Goal: Task Accomplishment & Management: Manage account settings

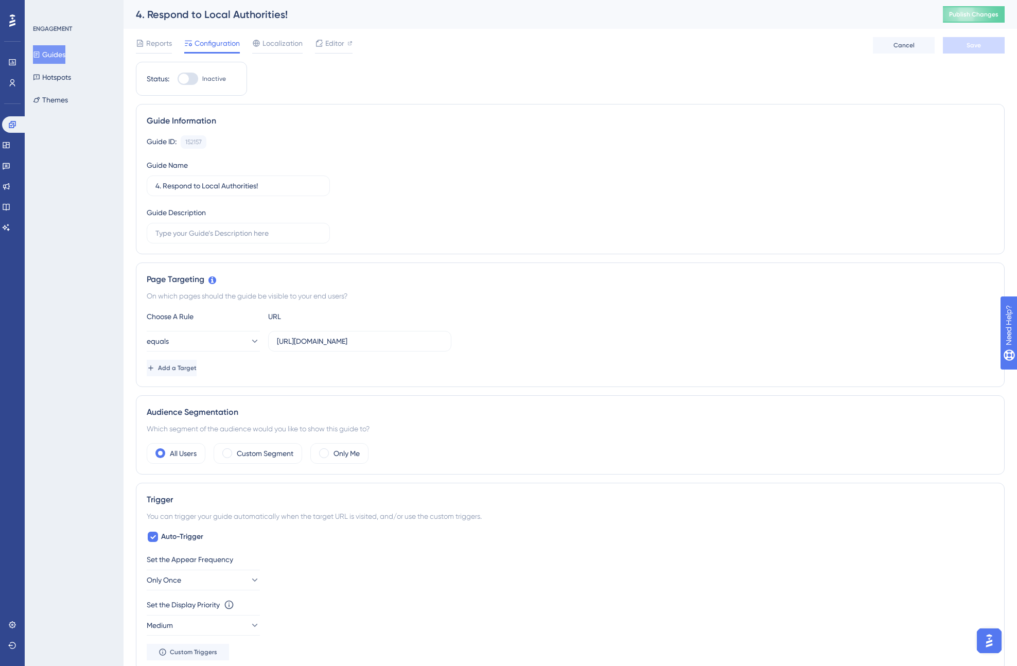
click at [56, 50] on button "Guides" at bounding box center [49, 54] width 32 height 19
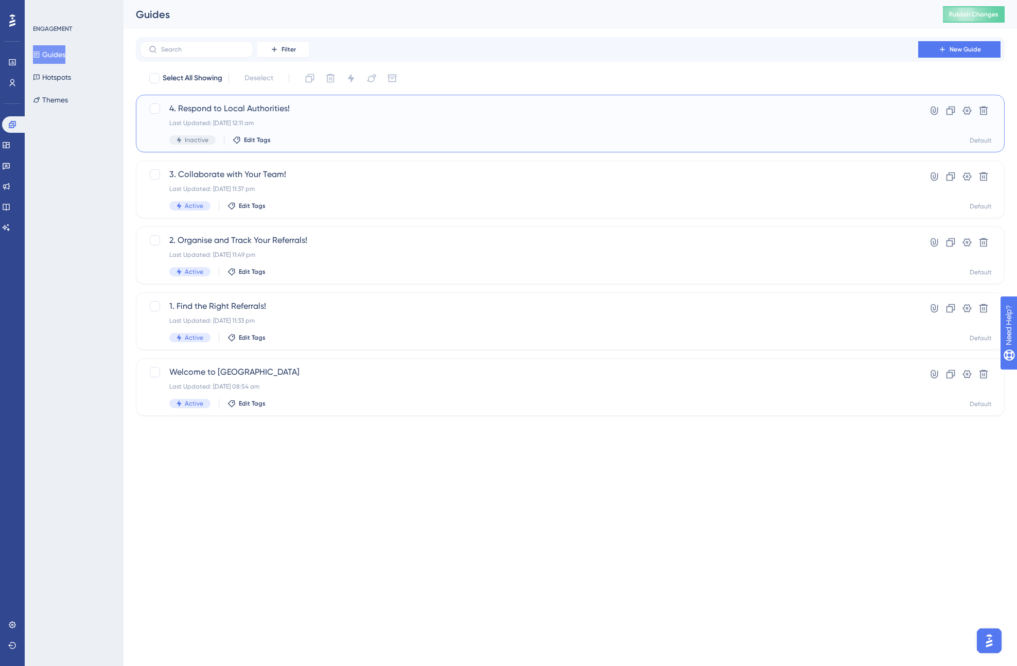
click at [203, 140] on span "Inactive" at bounding box center [197, 140] width 24 height 8
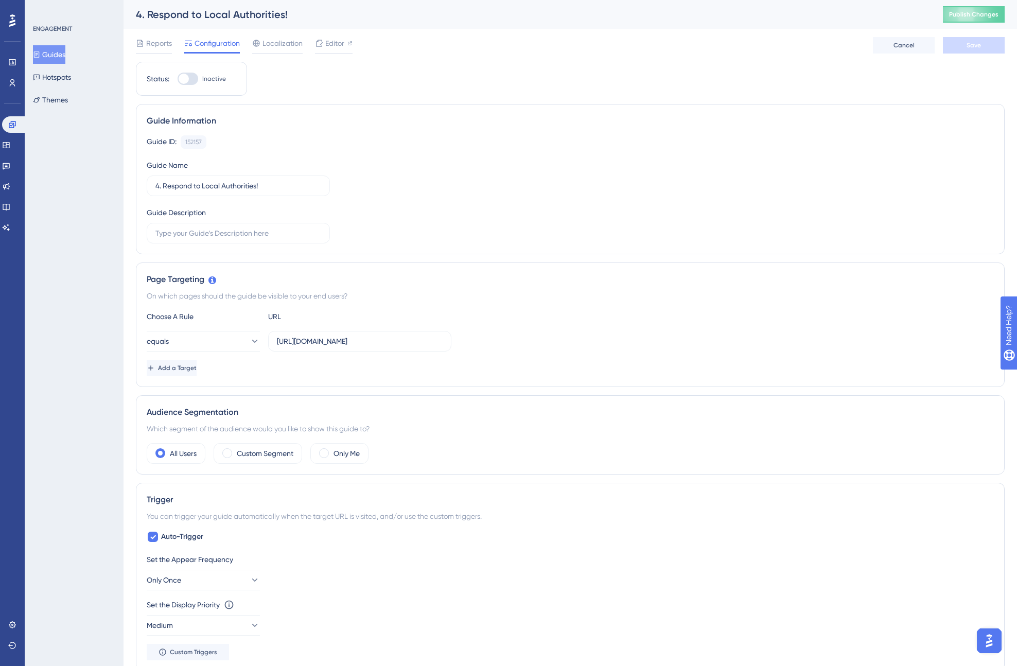
click at [193, 78] on div at bounding box center [188, 79] width 21 height 12
click at [178, 79] on input "Inactive" at bounding box center [177, 79] width 1 height 1
checkbox input "true"
click at [972, 49] on button "Save" at bounding box center [974, 45] width 62 height 16
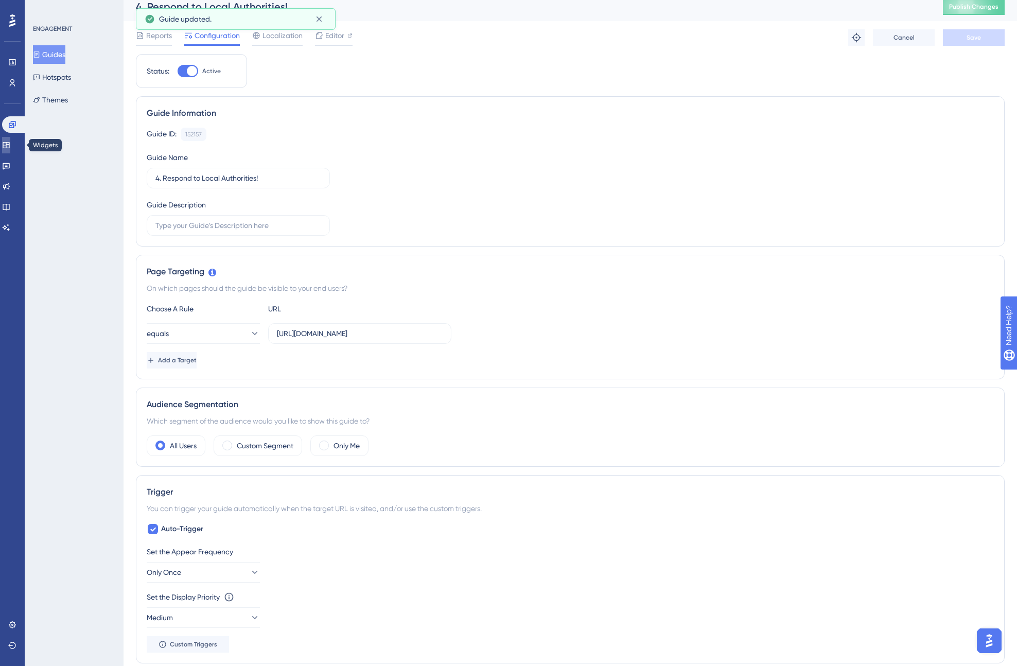
click at [10, 145] on icon at bounding box center [6, 145] width 8 height 8
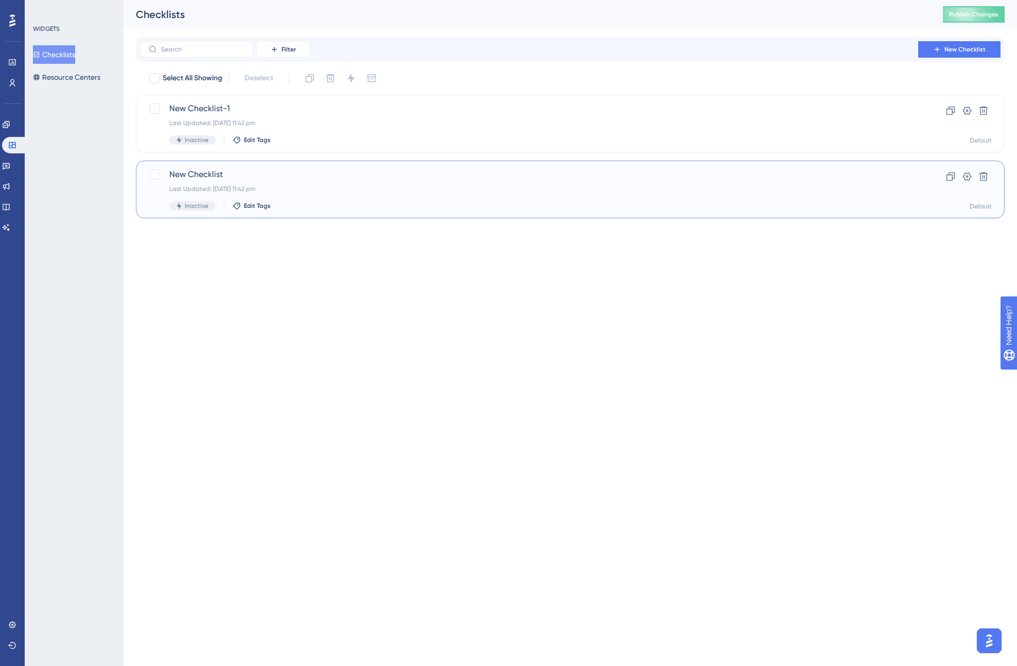
click at [197, 205] on span "Inactive" at bounding box center [197, 206] width 24 height 8
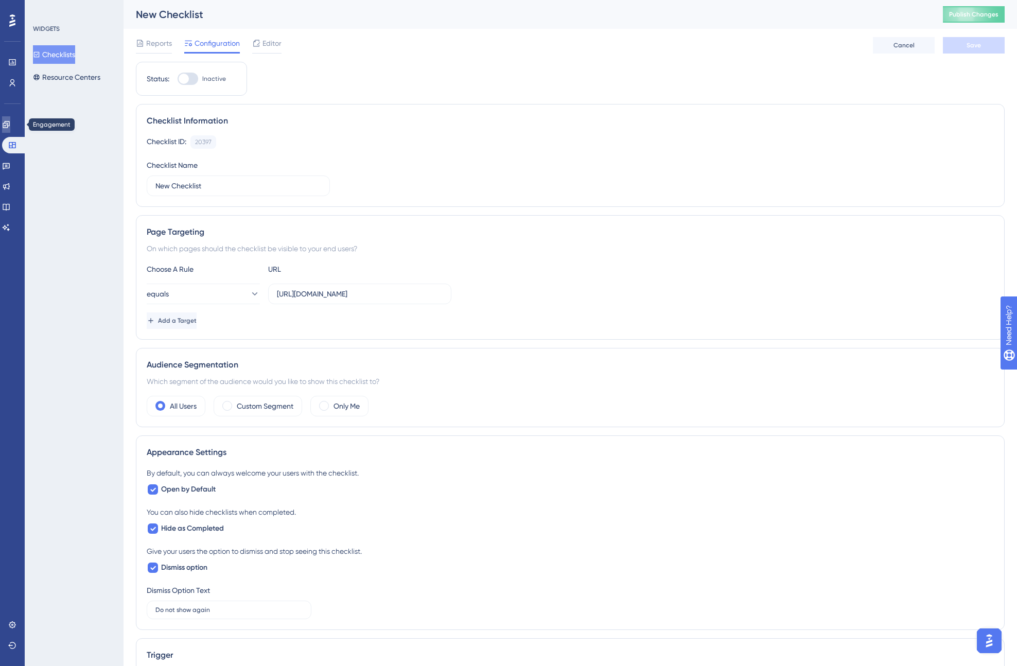
click at [10, 124] on icon at bounding box center [6, 124] width 8 height 8
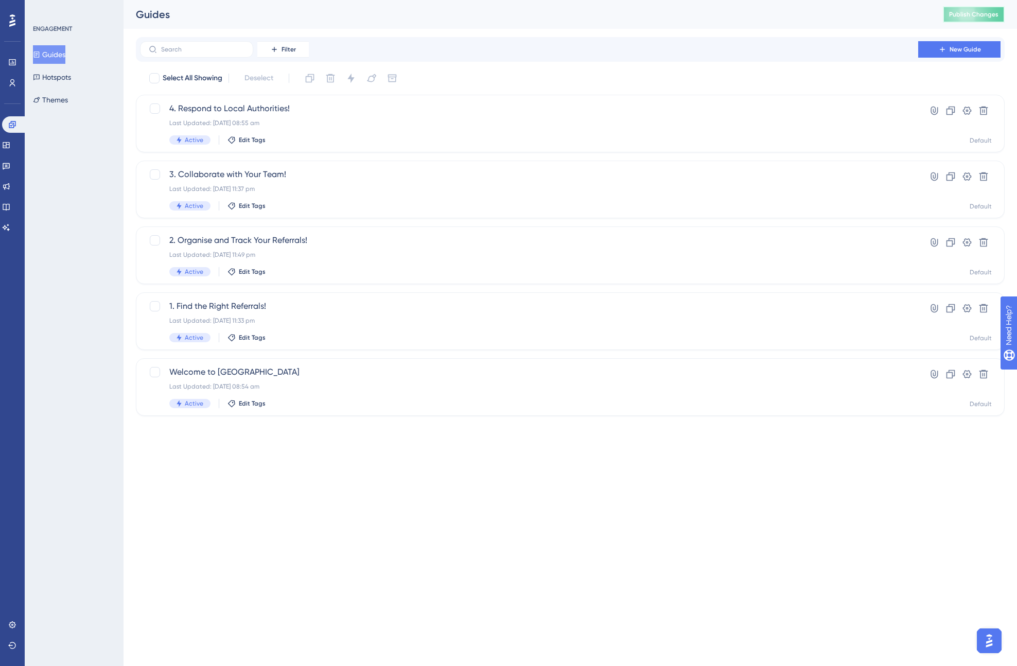
click at [961, 10] on span "Publish Changes" at bounding box center [974, 14] width 49 height 8
click at [10, 141] on icon at bounding box center [6, 145] width 8 height 8
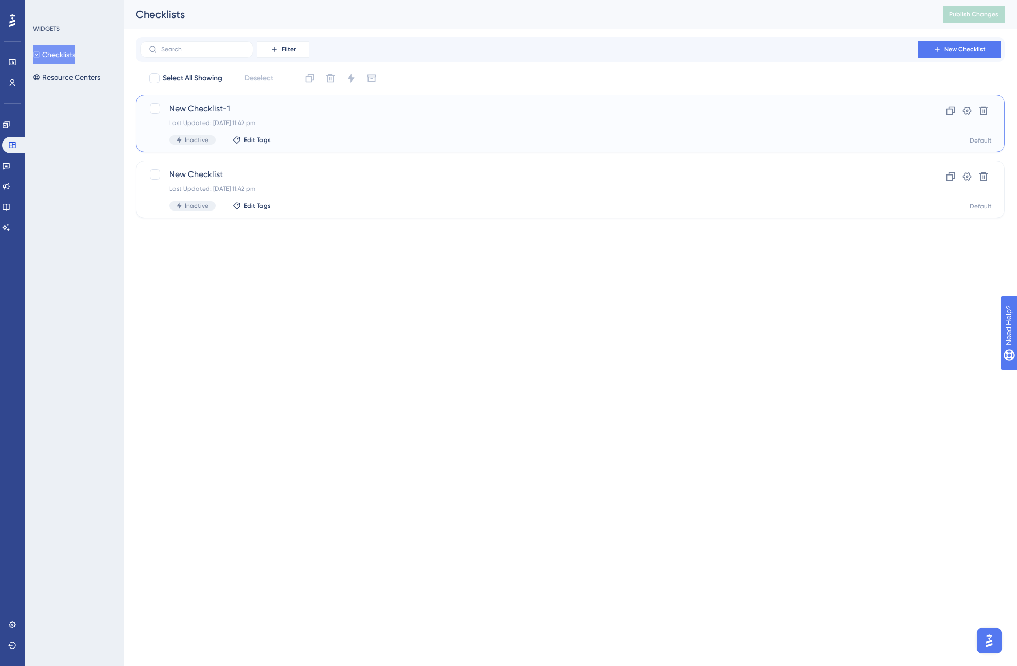
click at [226, 119] on div "Last Updated: [DATE] 11:42 pm" at bounding box center [529, 123] width 720 height 8
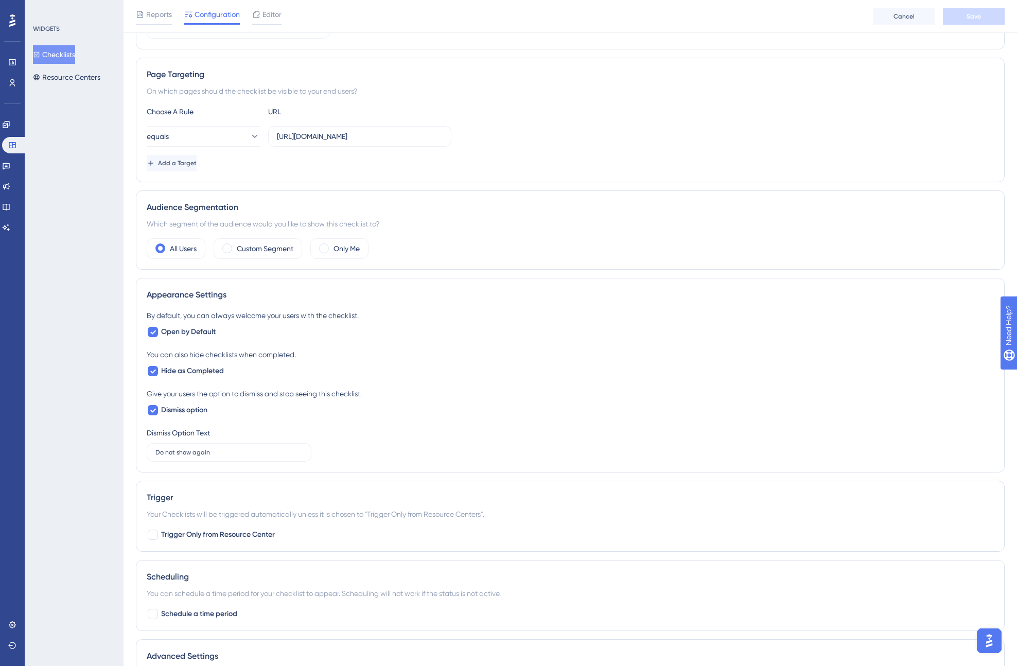
scroll to position [34, 0]
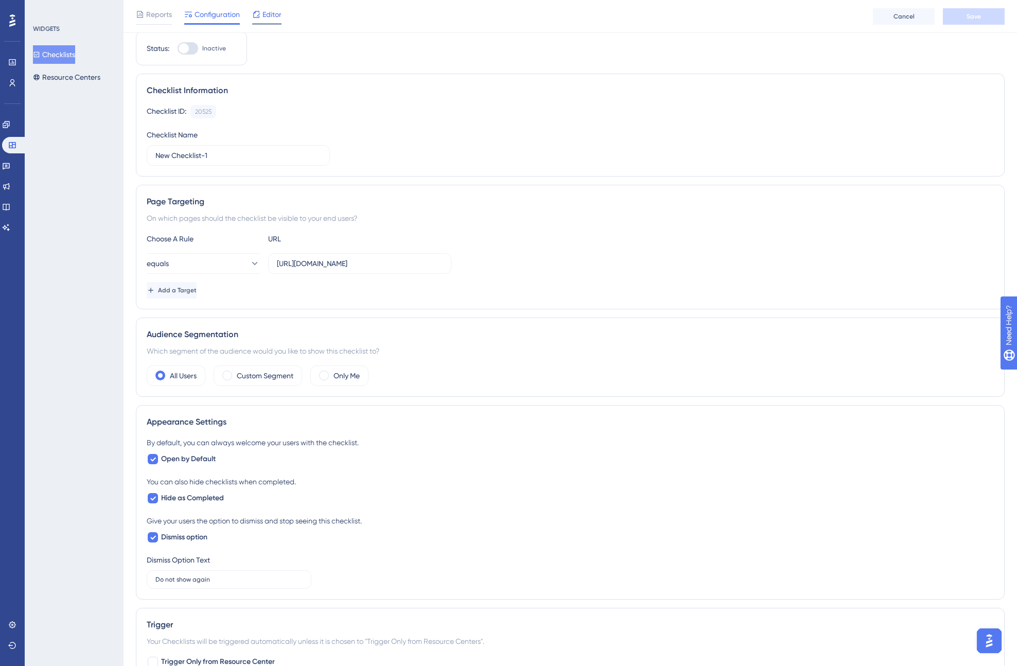
click at [257, 22] on div "Editor" at bounding box center [266, 16] width 29 height 16
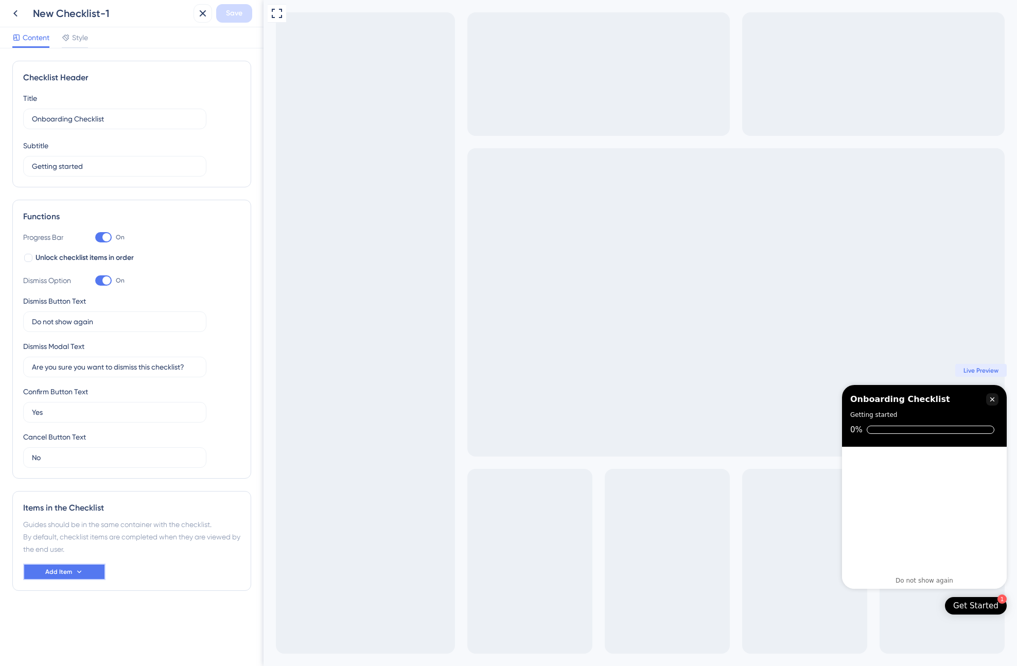
click at [76, 565] on button "Add Item" at bounding box center [64, 572] width 82 height 16
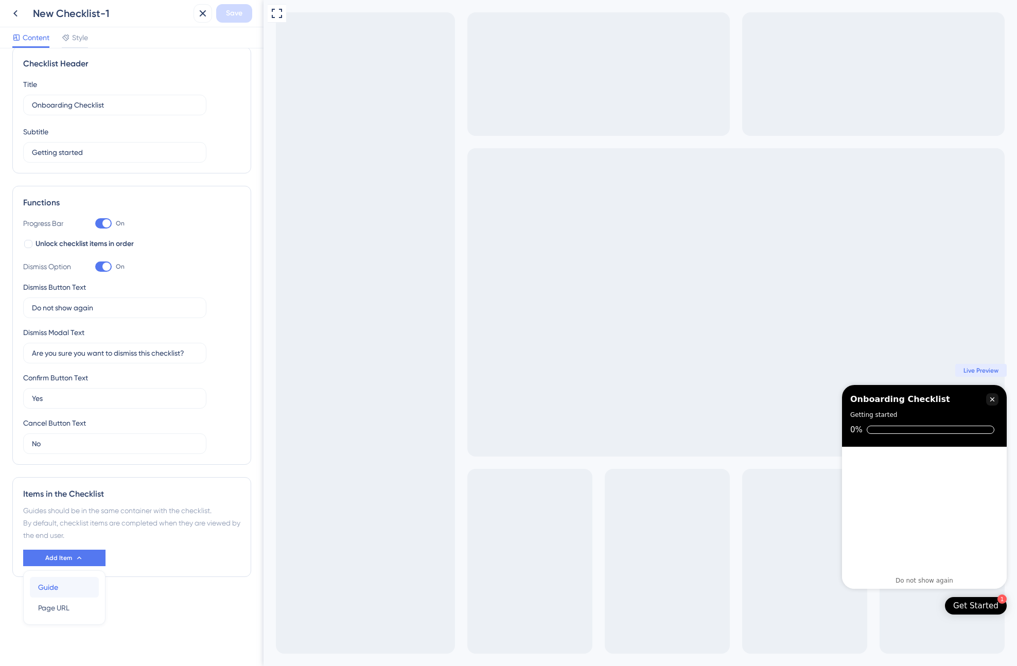
click at [51, 588] on span "Guide" at bounding box center [48, 587] width 20 height 12
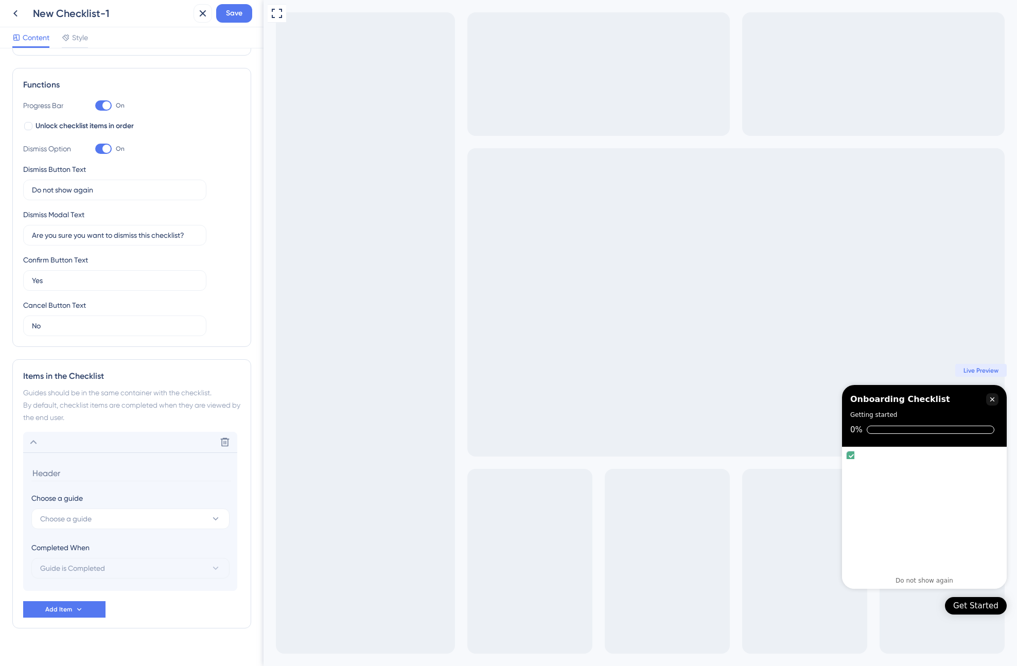
scroll to position [148, 0]
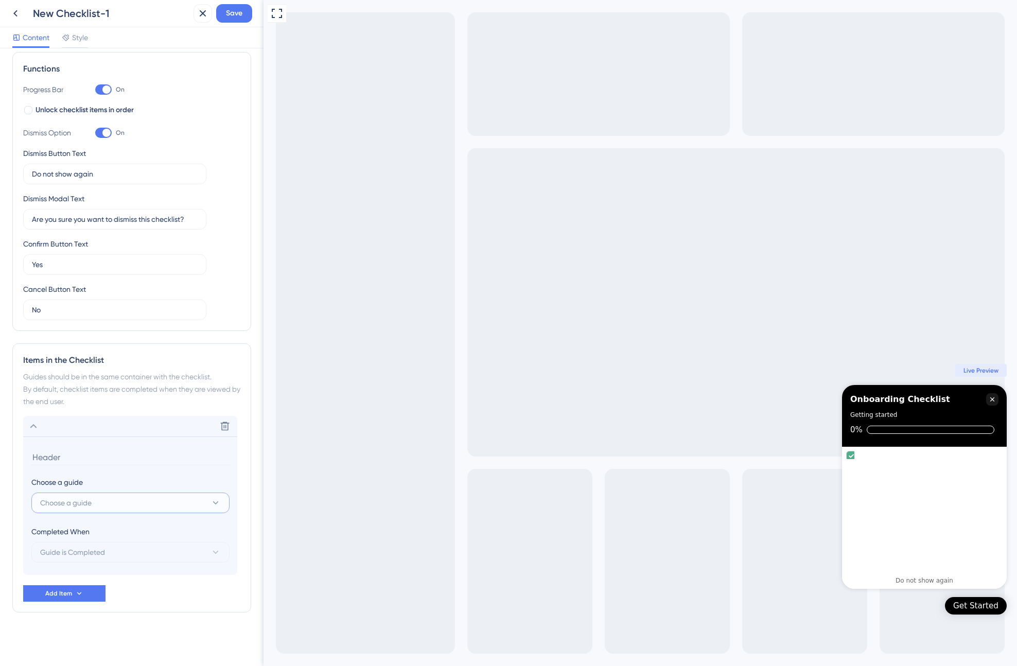
click at [143, 502] on button "Choose a guide" at bounding box center [130, 503] width 198 height 21
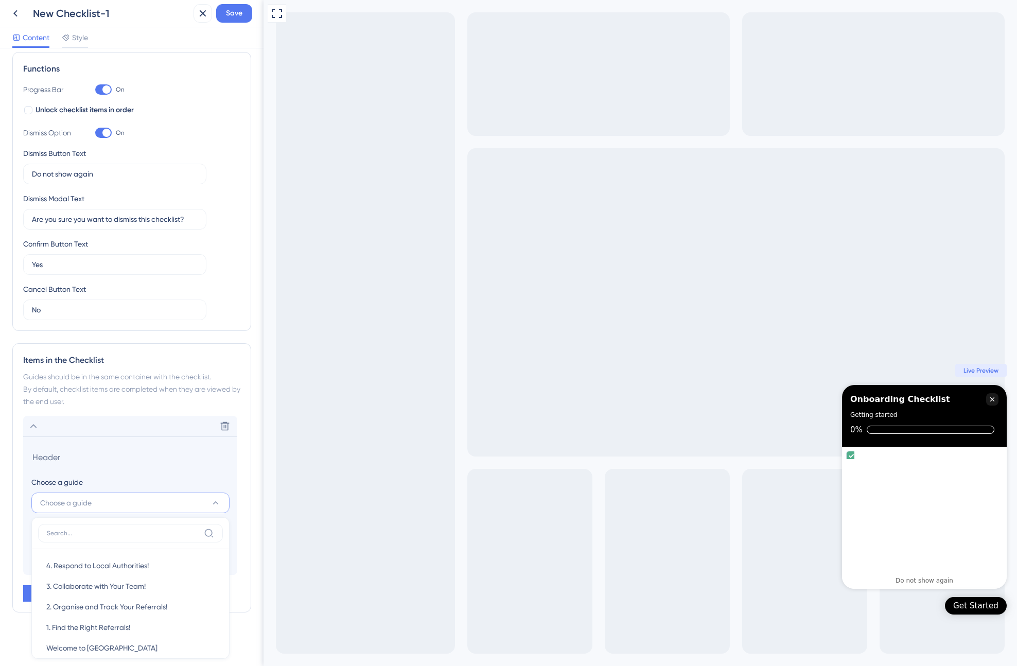
scroll to position [12, 0]
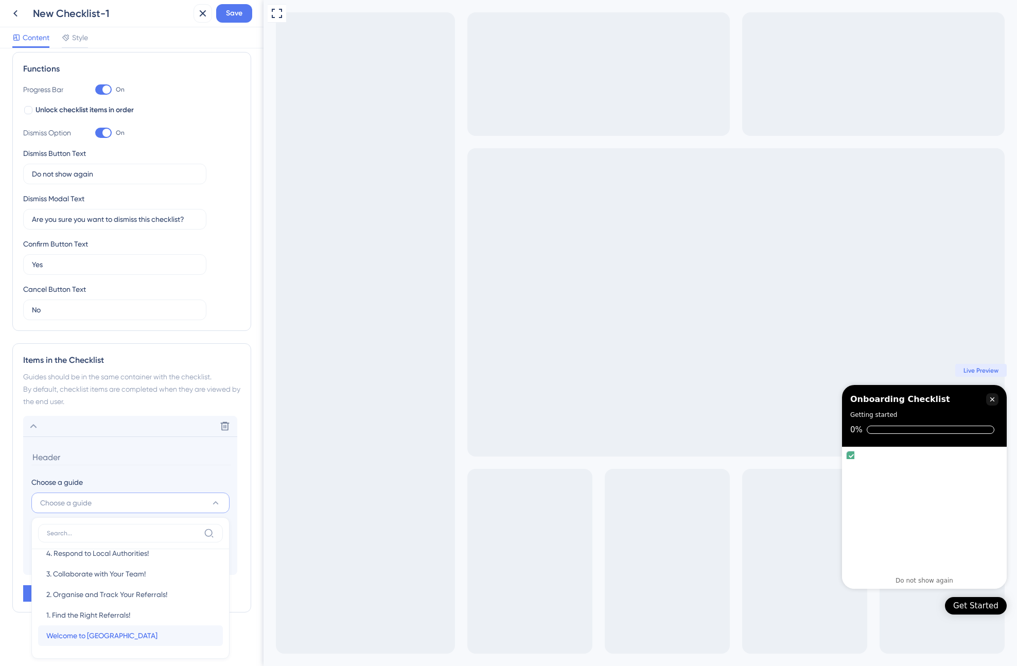
click at [117, 633] on span "Welcome to [GEOGRAPHIC_DATA]" at bounding box center [101, 636] width 111 height 12
type input "Welcome to [GEOGRAPHIC_DATA]"
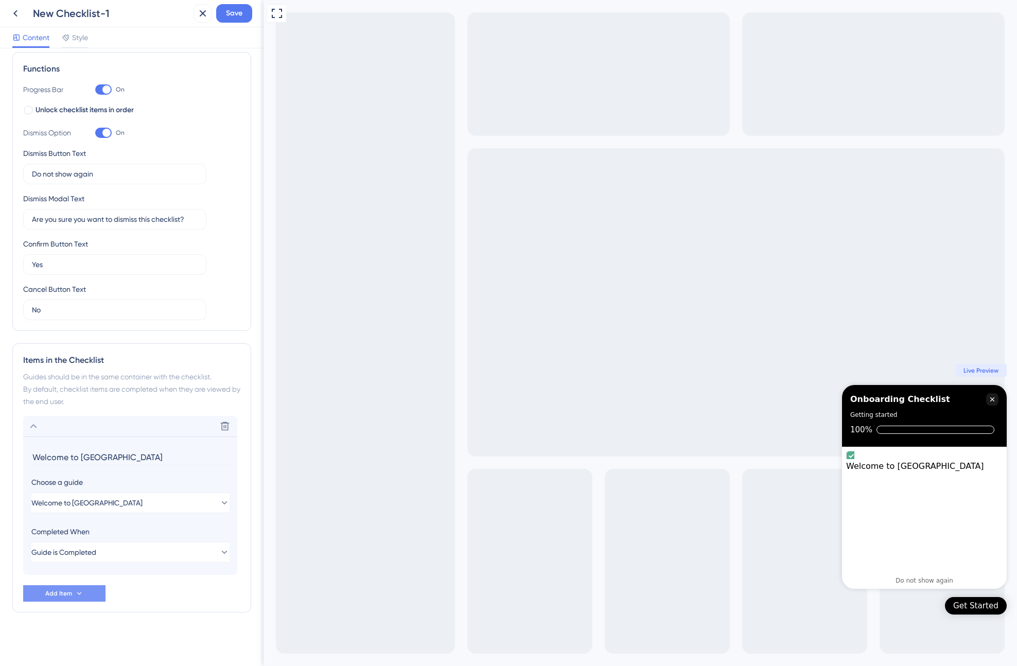
click at [79, 594] on icon at bounding box center [79, 593] width 4 height 3
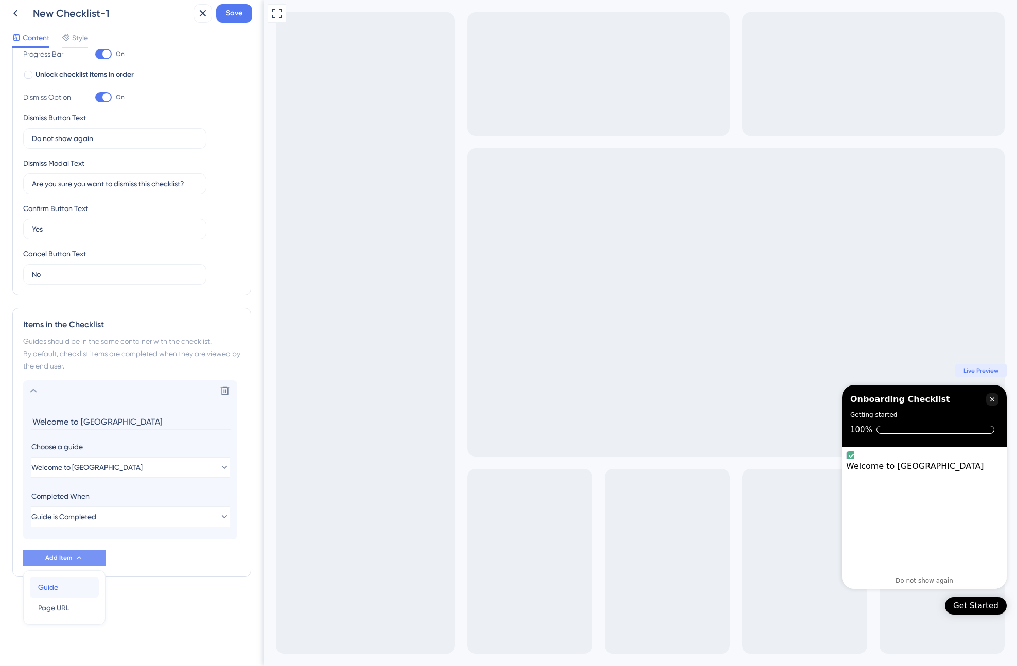
click at [78, 579] on div "Guide Guide" at bounding box center [64, 587] width 53 height 21
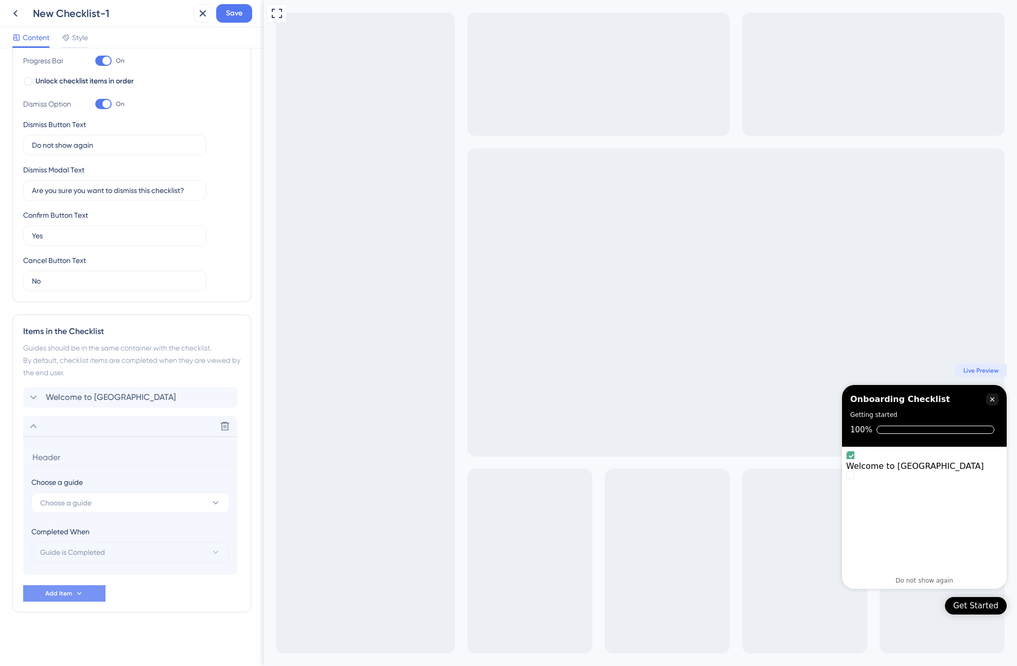
scroll to position [177, 0]
click at [84, 510] on button "Choose a guide" at bounding box center [130, 503] width 198 height 21
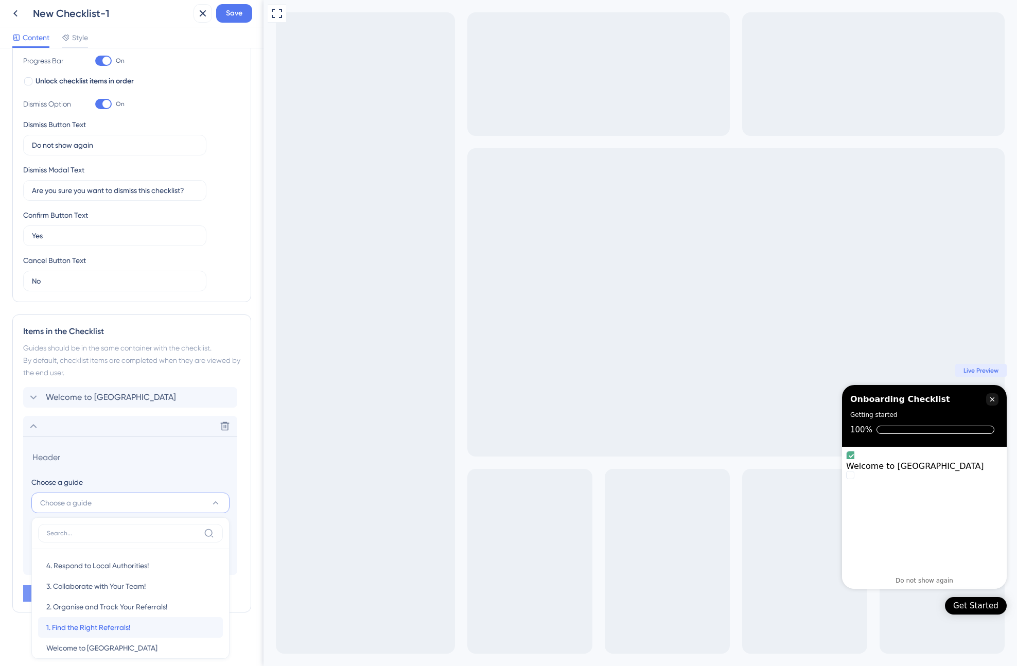
click at [107, 630] on span "1. Find the Right Referrals!" at bounding box center [88, 628] width 84 height 12
type input "1. Find the Right Referrals!"
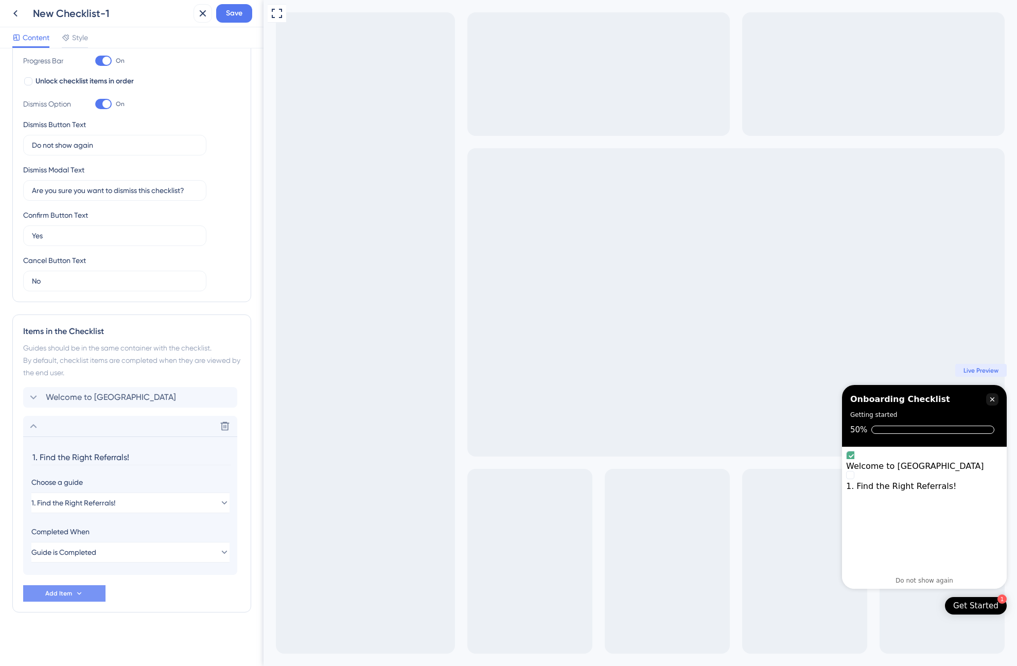
click at [76, 592] on icon at bounding box center [79, 594] width 8 height 8
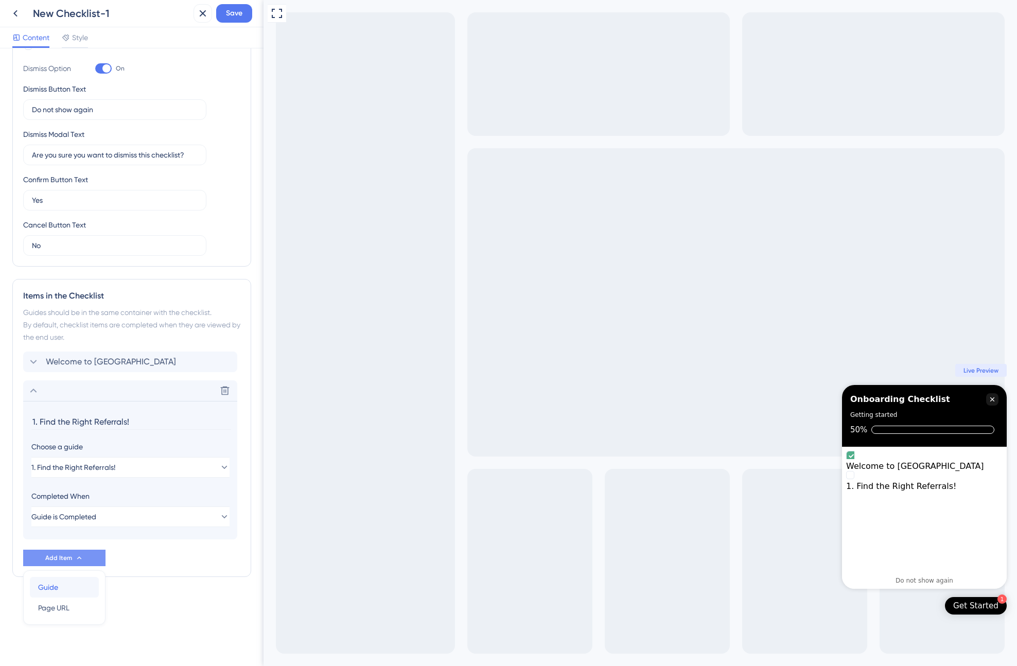
click at [70, 585] on div "Guide Guide" at bounding box center [64, 587] width 53 height 21
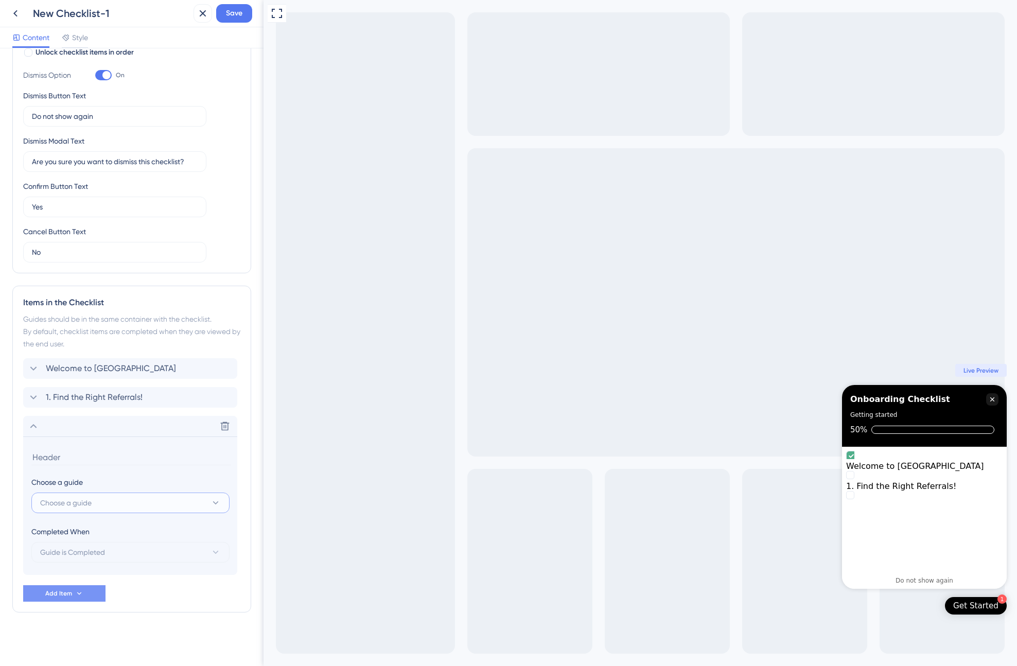
click at [84, 505] on span "Choose a guide" at bounding box center [65, 503] width 51 height 12
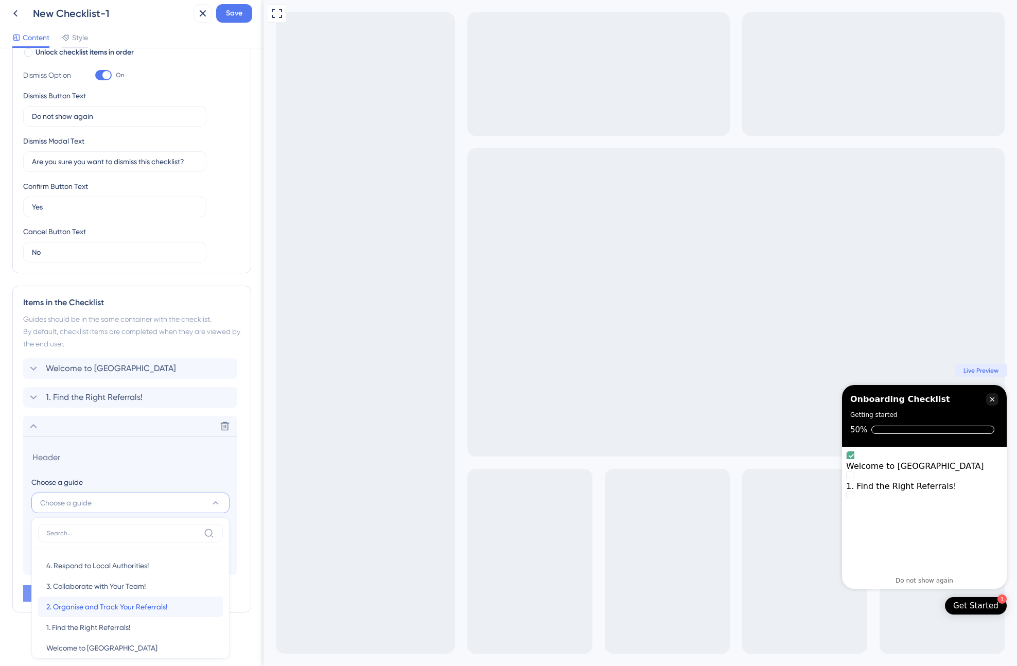
click at [95, 606] on span "2. Organise and Track Your Referrals!" at bounding box center [106, 607] width 121 height 12
type input "2. Organise and Track Your Referrals!"
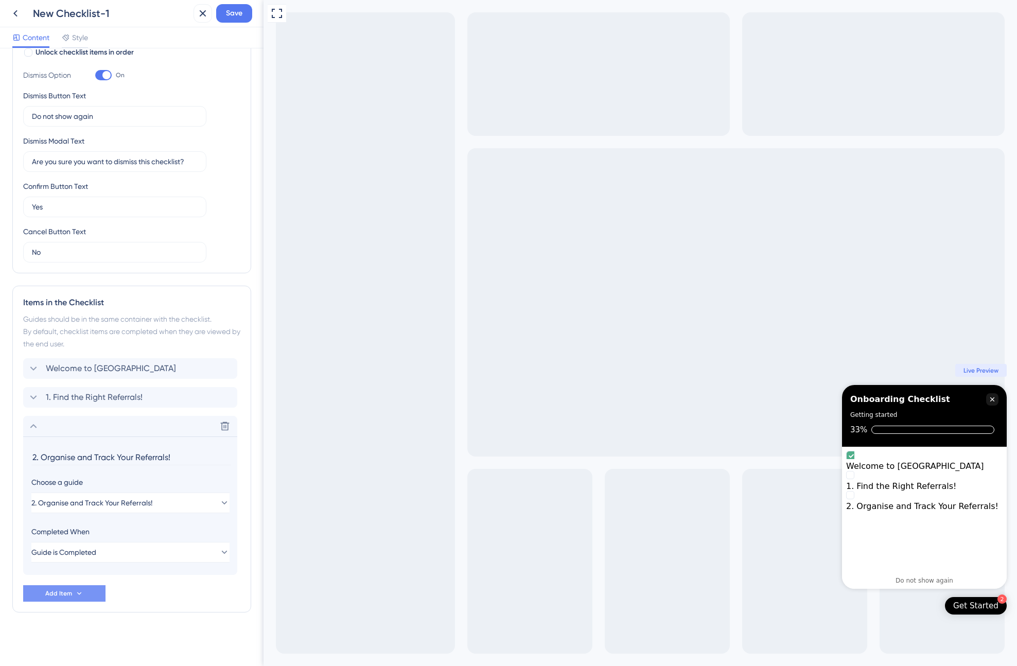
click at [79, 584] on div "Welcome to [GEOGRAPHIC_DATA] 1. Find the Right Referrals! Delete 2. Organise an…" at bounding box center [131, 480] width 217 height 244
click at [79, 590] on icon at bounding box center [79, 594] width 8 height 8
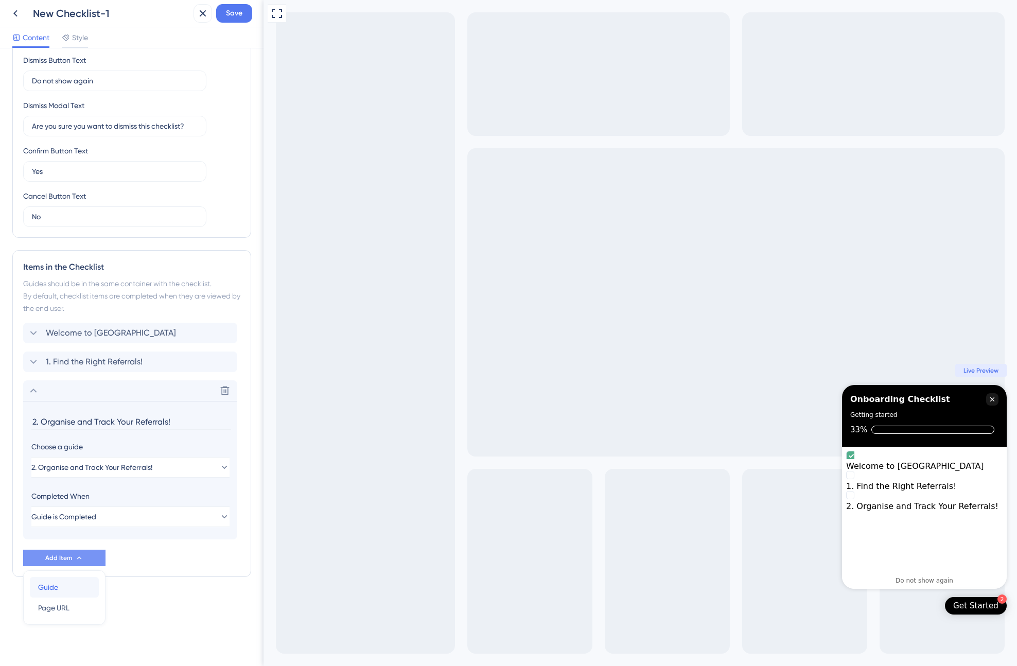
click at [50, 584] on span "Guide" at bounding box center [48, 587] width 20 height 12
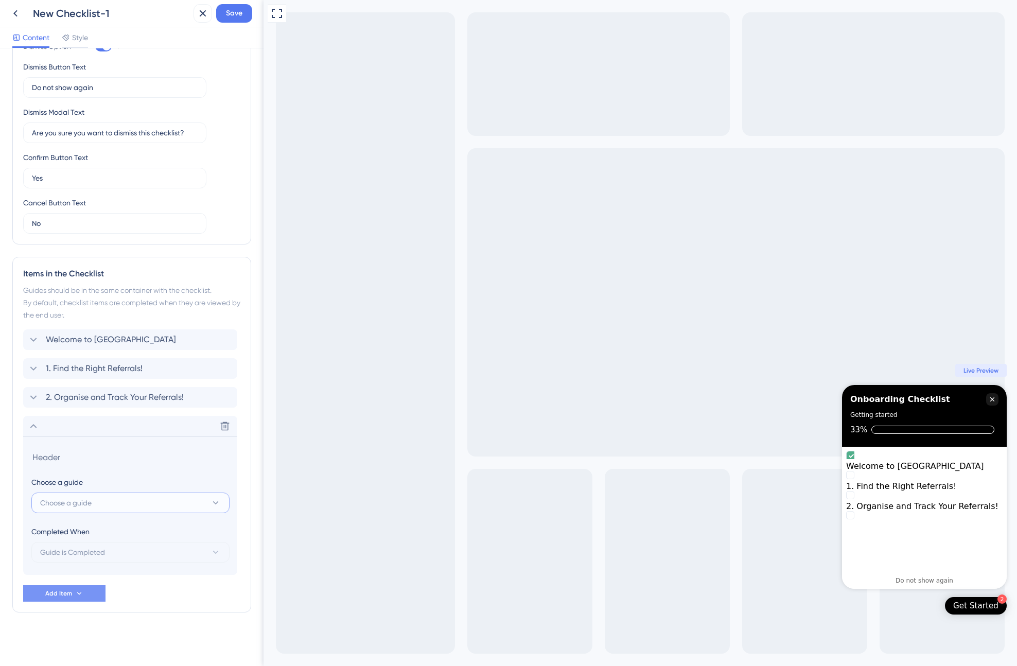
click at [82, 502] on span "Choose a guide" at bounding box center [65, 503] width 51 height 12
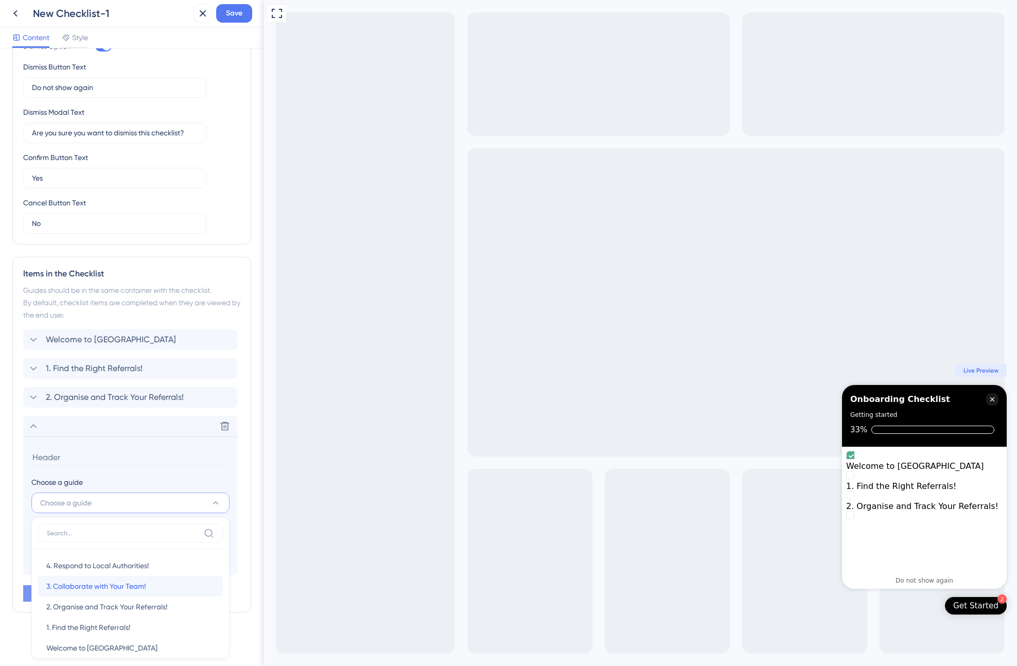
click at [121, 585] on span "3. Collaborate with Your Team!" at bounding box center [95, 586] width 99 height 12
type input "3. Collaborate with Your Team!"
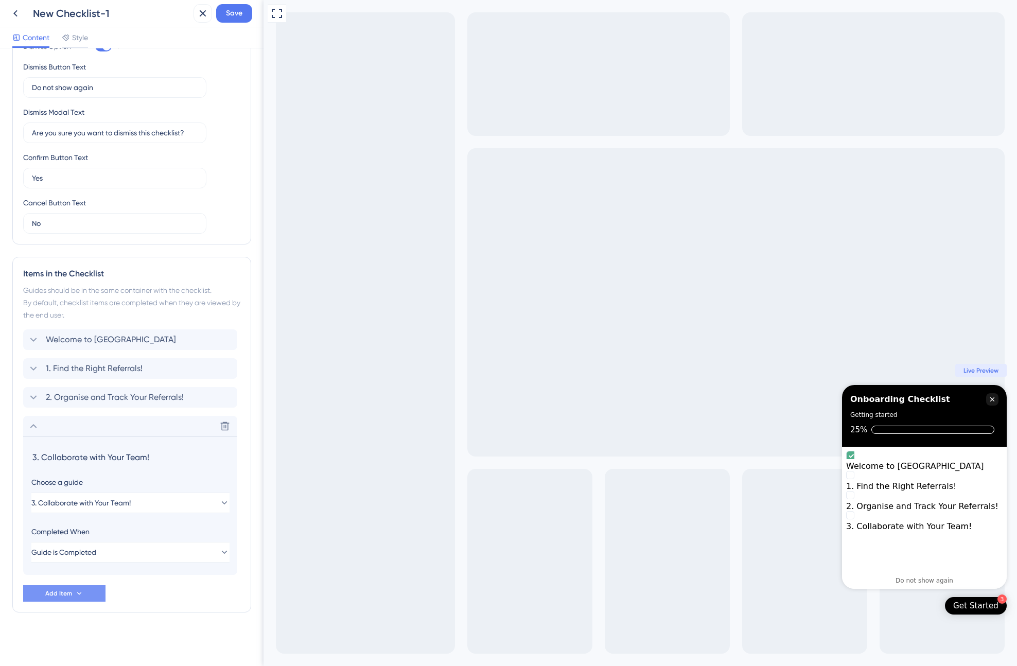
click at [65, 595] on span "Add Item" at bounding box center [58, 594] width 27 height 8
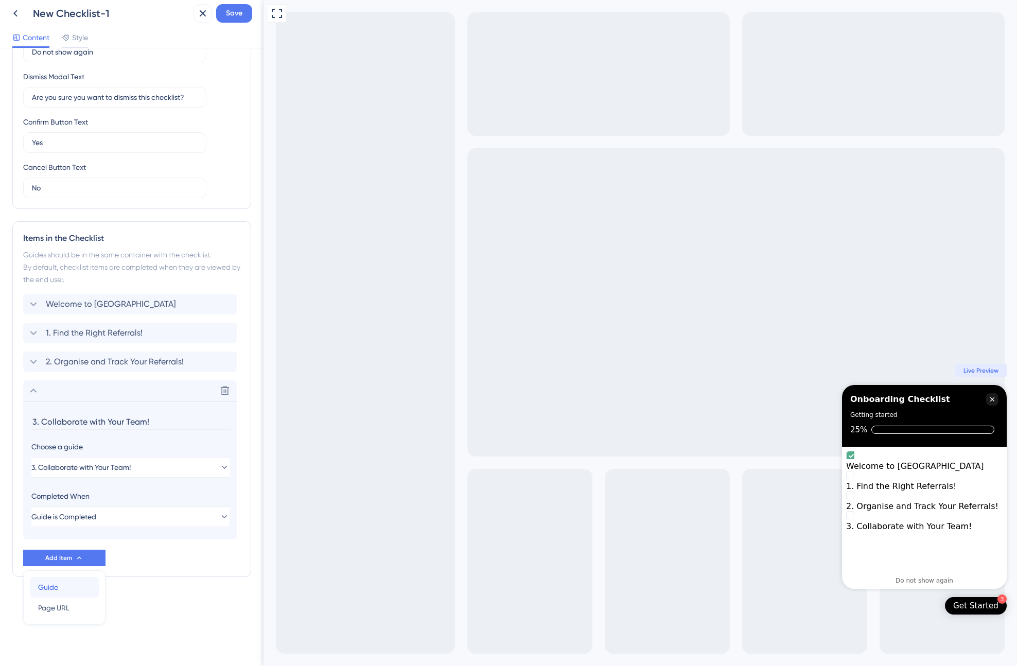
click at [53, 590] on span "Guide" at bounding box center [48, 587] width 20 height 12
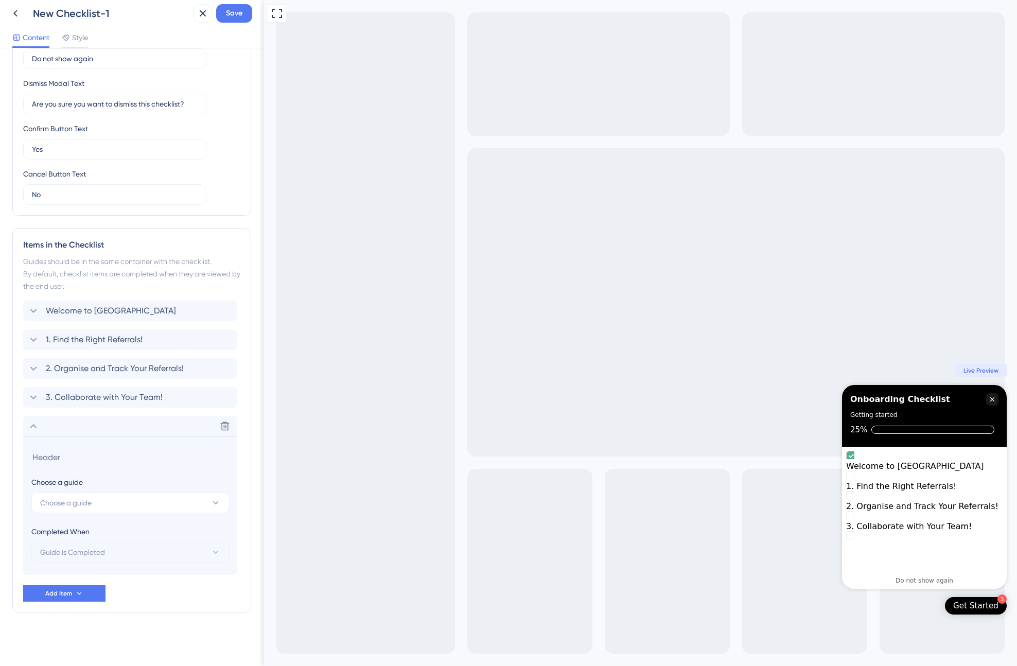
scroll to position [263, 0]
click at [101, 496] on button "Choose a guide" at bounding box center [130, 503] width 198 height 21
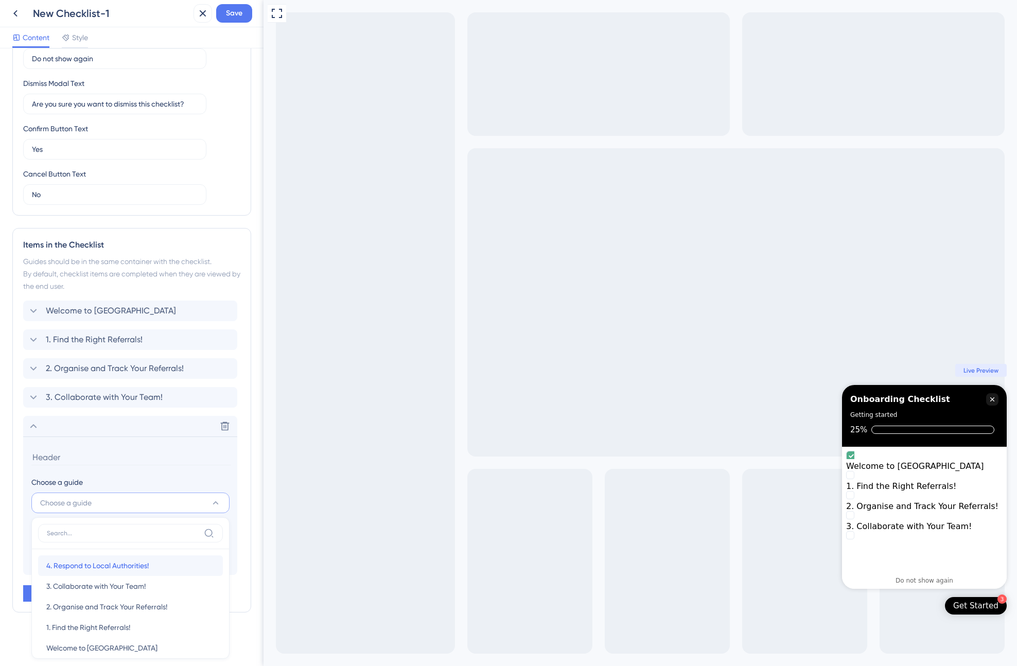
click at [110, 563] on span "4. Respond to Local Authorities!" at bounding box center [97, 566] width 102 height 12
type input "4. Respond to Local Authorities!"
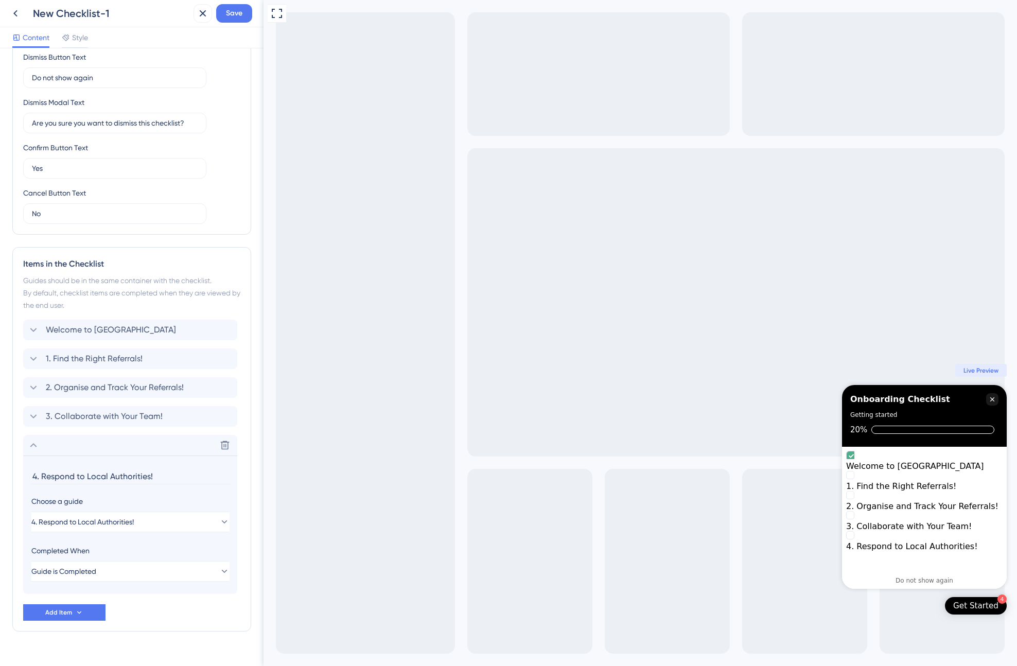
scroll to position [229, 0]
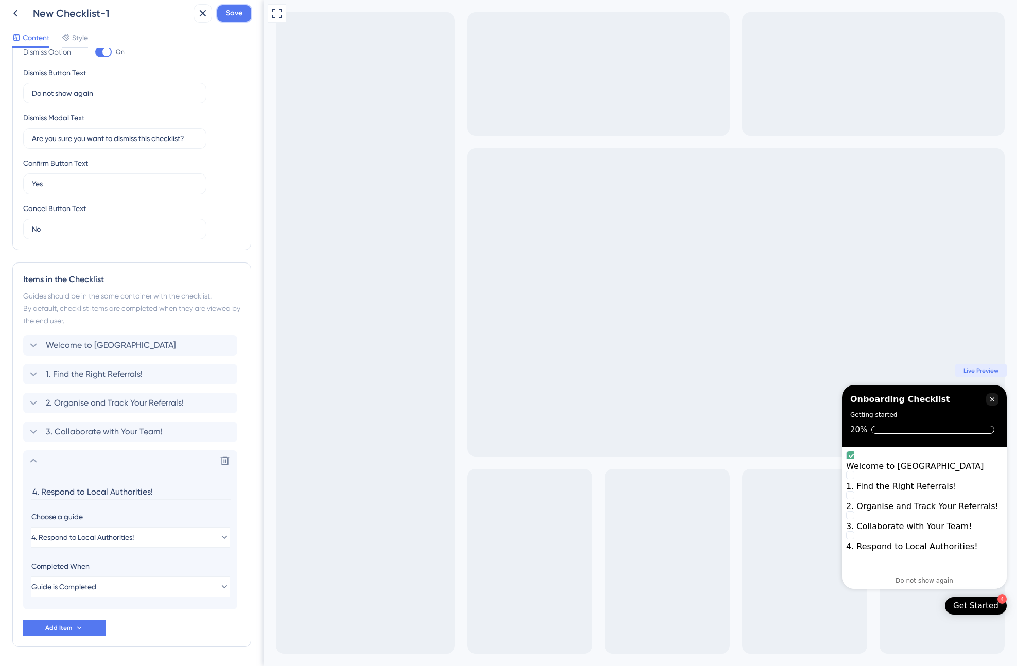
click at [235, 17] on span "Save" at bounding box center [234, 13] width 16 height 12
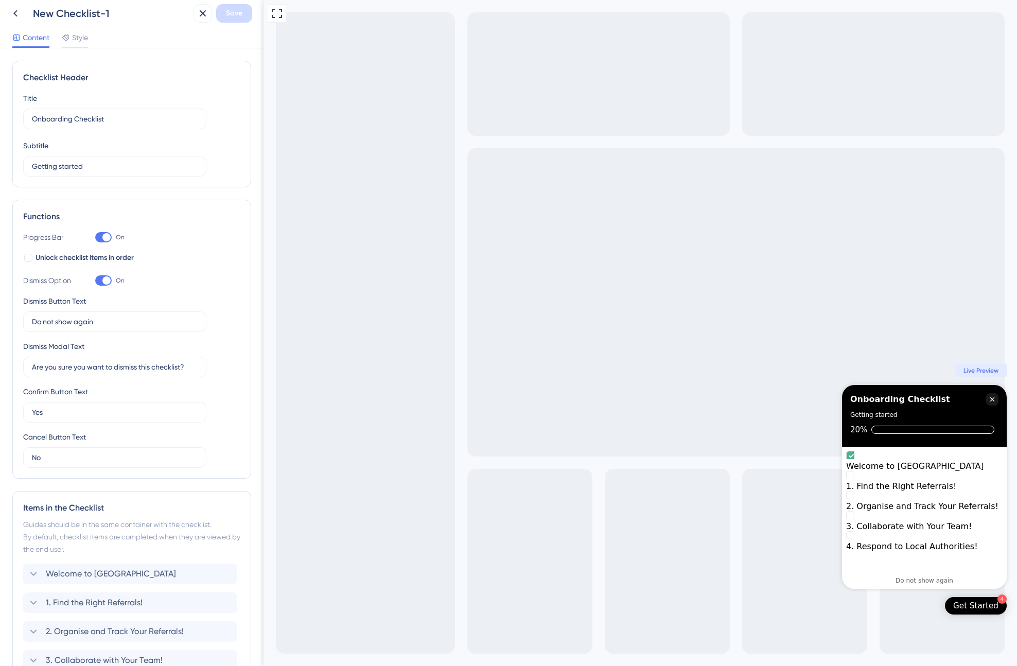
scroll to position [0, 0]
click at [77, 34] on span "Style" at bounding box center [80, 37] width 16 height 12
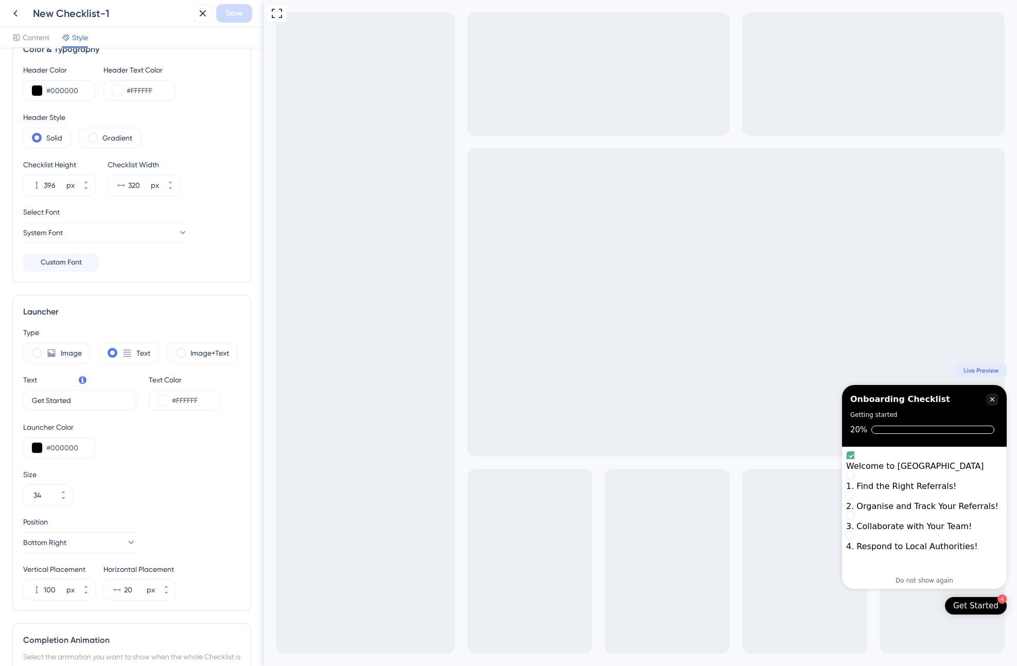
scroll to position [29, 0]
click at [208, 353] on label "Image+Text" at bounding box center [210, 353] width 39 height 12
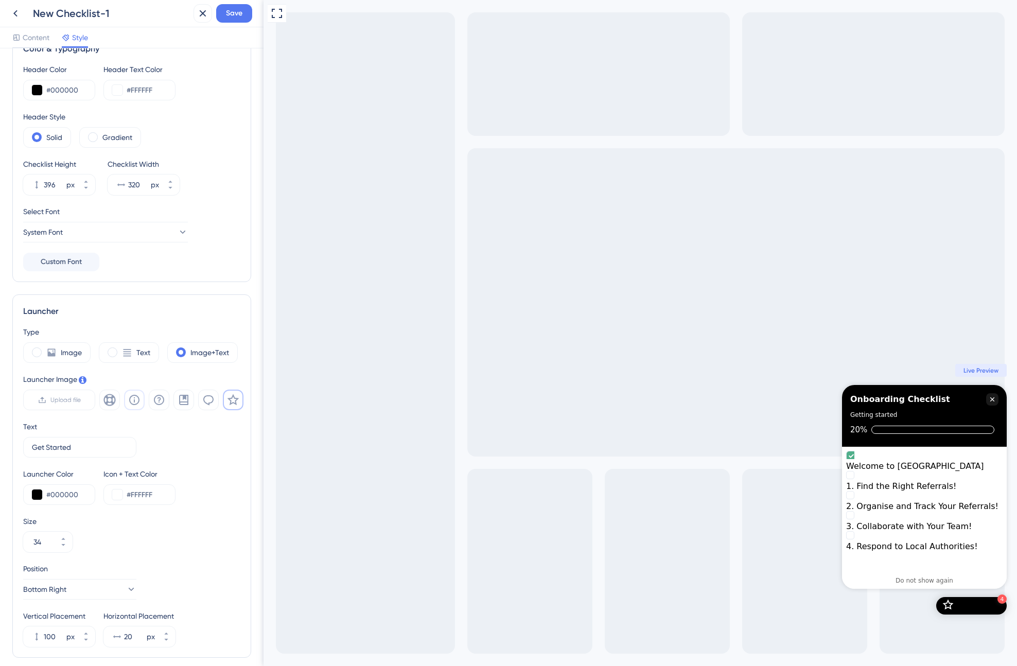
click at [134, 405] on icon at bounding box center [134, 400] width 10 height 10
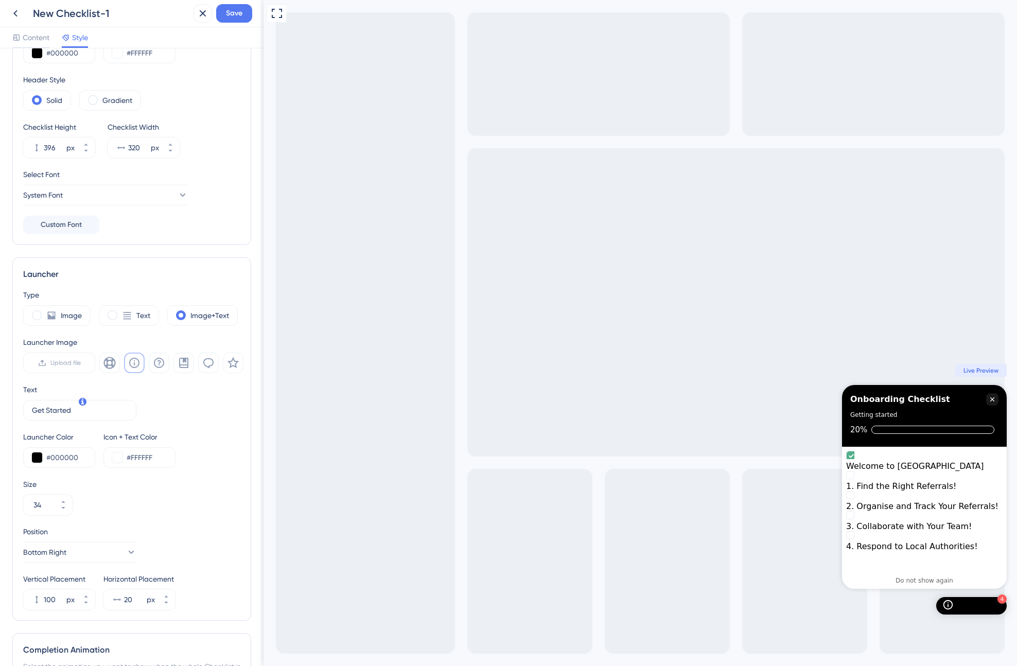
scroll to position [0, 0]
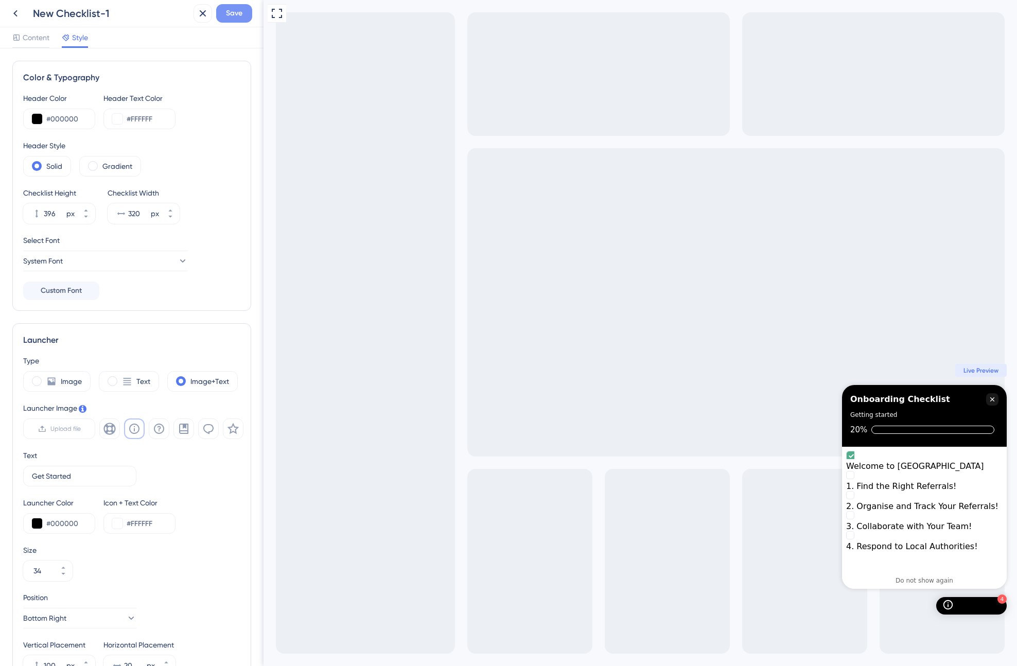
click at [229, 15] on span "Save" at bounding box center [234, 13] width 16 height 12
click at [196, 18] on icon at bounding box center [196, 19] width 6 height 6
click at [206, 13] on icon at bounding box center [203, 13] width 12 height 12
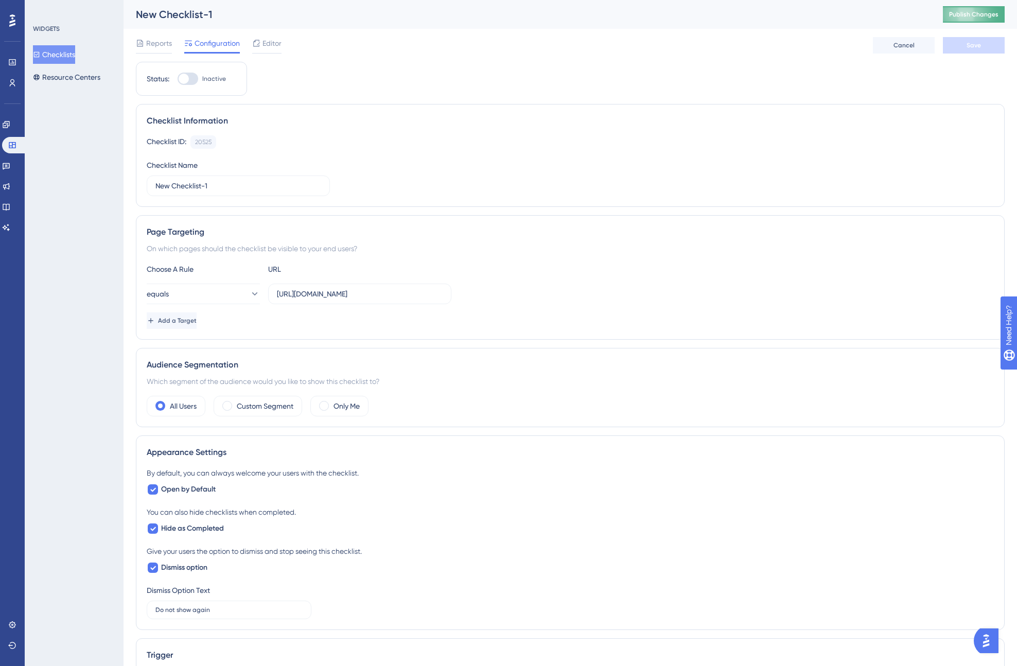
click at [988, 15] on span "Publish Changes" at bounding box center [974, 14] width 49 height 8
click at [188, 76] on div at bounding box center [184, 79] width 10 height 10
click at [178, 79] on input "Inactive" at bounding box center [177, 79] width 1 height 1
checkbox input "true"
click at [973, 53] on button "Save" at bounding box center [974, 45] width 62 height 16
